Goal: Task Accomplishment & Management: Complete application form

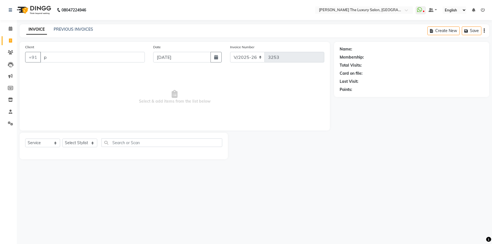
select select "7179"
select select "service"
type input "p"
click at [100, 54] on input "Client" at bounding box center [92, 57] width 104 height 11
type input "u"
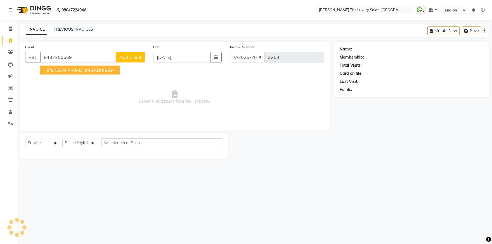
type input "8437200659"
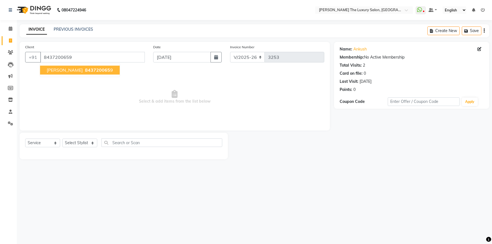
click at [85, 70] on span "843720065" at bounding box center [97, 70] width 25 height 6
click at [480, 47] on icon at bounding box center [479, 49] width 4 height 4
select select "[DEMOGRAPHIC_DATA]"
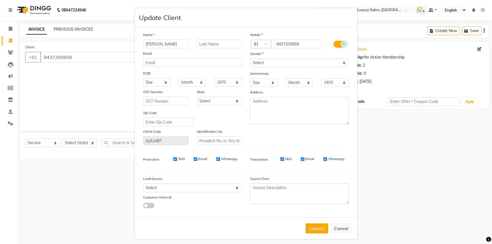
click at [182, 43] on input "[PERSON_NAME]" at bounding box center [165, 44] width 45 height 9
type input "a"
click at [145, 43] on input "pemjit" at bounding box center [165, 44] width 45 height 9
type input "[PERSON_NAME]"
click at [313, 230] on button "Update" at bounding box center [316, 229] width 23 height 10
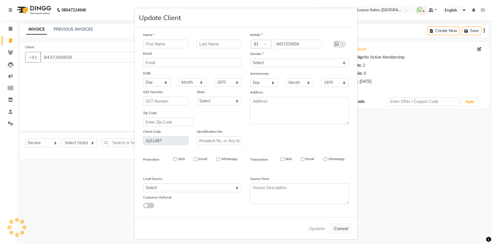
select select
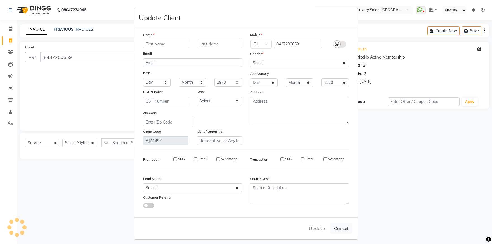
select select
checkbox input "false"
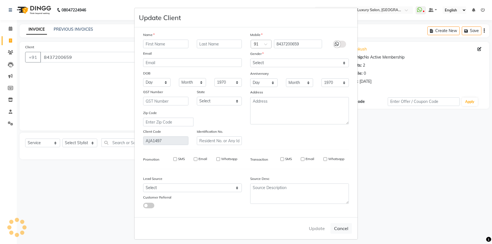
checkbox input "false"
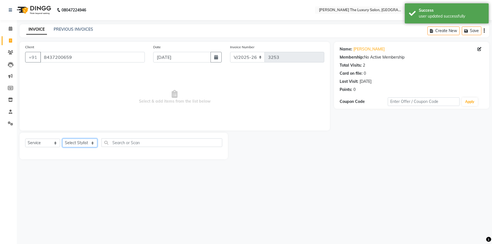
select select "85119"
click option "simran" at bounding box center [0, 0] width 0 height 0
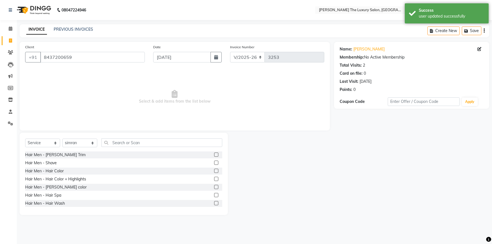
click at [214, 155] on label at bounding box center [216, 155] width 4 height 4
click at [214, 155] on input "checkbox" at bounding box center [216, 155] width 4 height 4
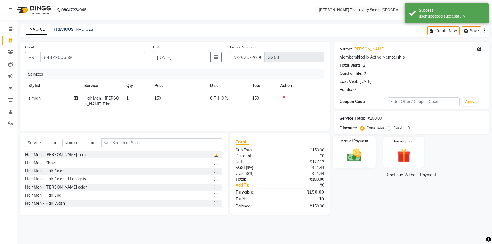
checkbox input "false"
click at [360, 156] on img at bounding box center [354, 155] width 23 height 16
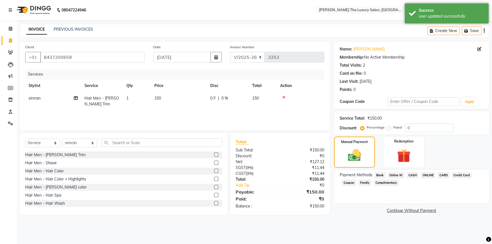
click at [418, 175] on span "CASH" at bounding box center [412, 175] width 12 height 6
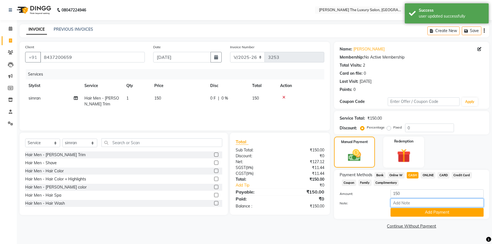
drag, startPoint x: 434, startPoint y: 207, endPoint x: 436, endPoint y: 210, distance: 3.9
click at [436, 208] on input "Note:" at bounding box center [436, 203] width 93 height 9
click at [437, 213] on button "Add Payment" at bounding box center [436, 212] width 93 height 9
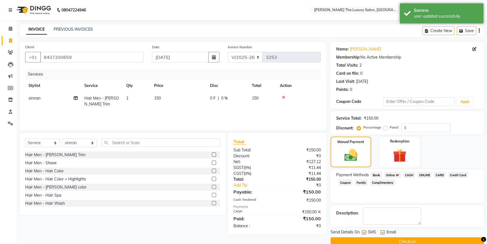
scroll to position [10, 0]
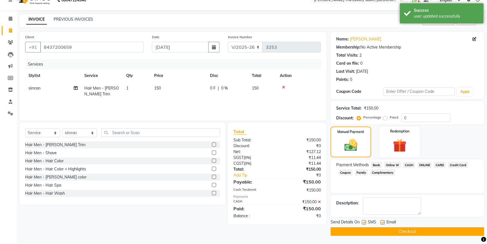
click at [427, 231] on button "Checkout" at bounding box center [408, 232] width 154 height 9
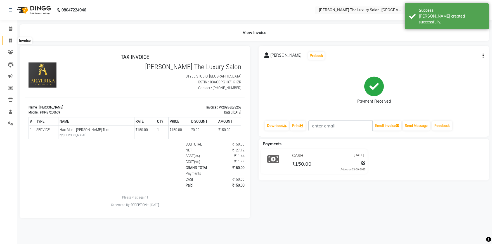
click at [12, 43] on span at bounding box center [11, 41] width 10 height 6
select select "service"
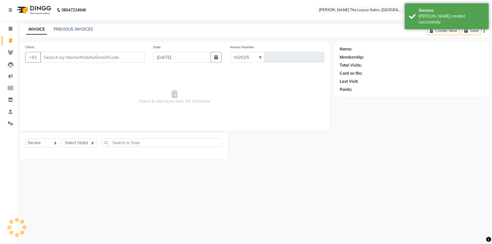
select select "7179"
type input "3254"
